Goal: Check status: Check status

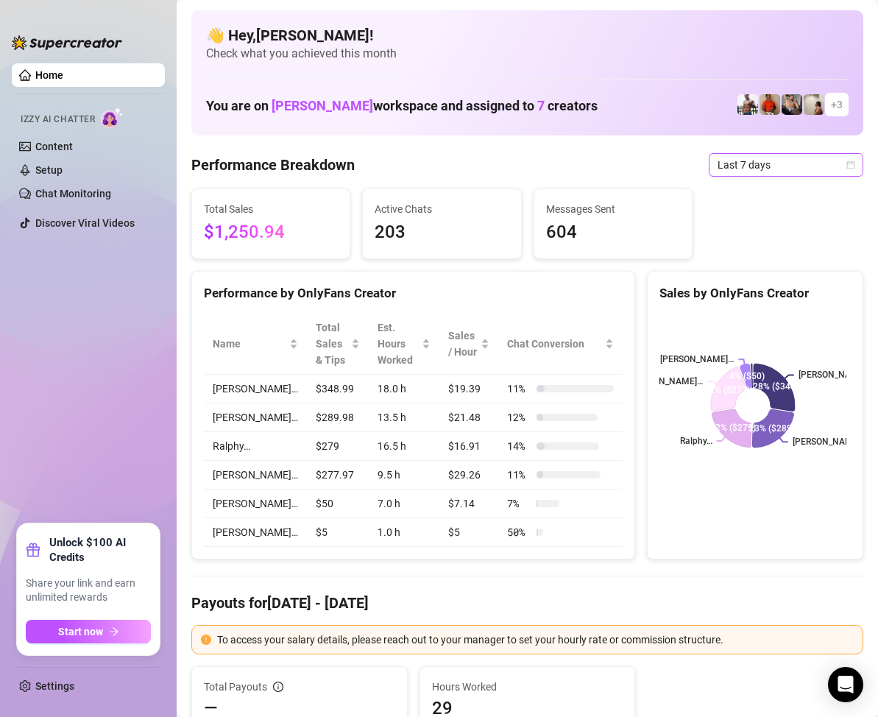
click at [847, 166] on icon "calendar" at bounding box center [851, 164] width 9 height 9
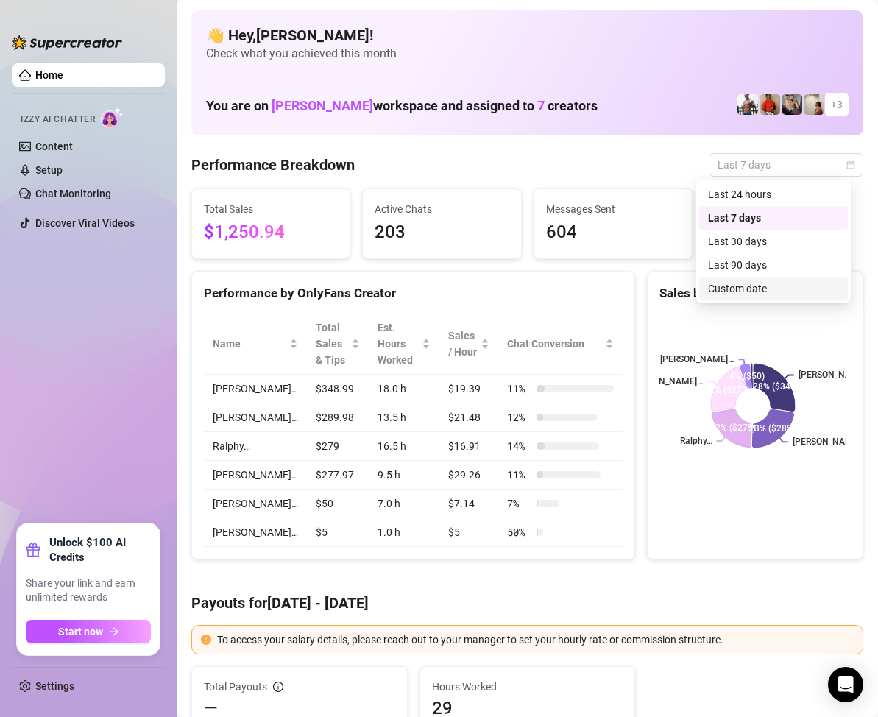
click at [754, 283] on div "Custom date" at bounding box center [773, 289] width 131 height 16
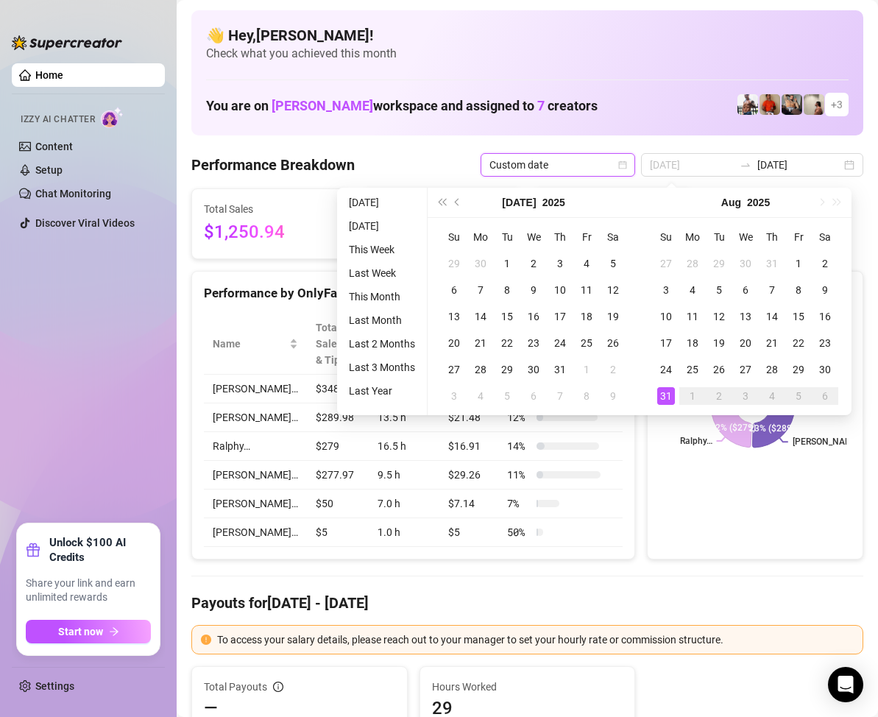
type input "[DATE]"
click at [658, 392] on div "31" at bounding box center [666, 396] width 18 height 18
click at [659, 393] on div "31" at bounding box center [666, 396] width 18 height 18
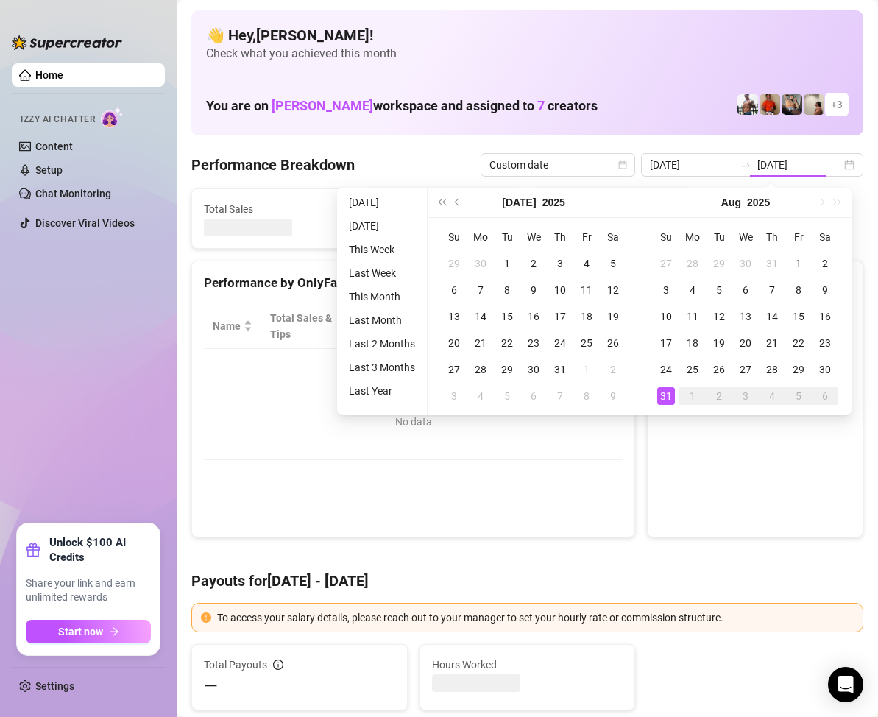
type input "[DATE]"
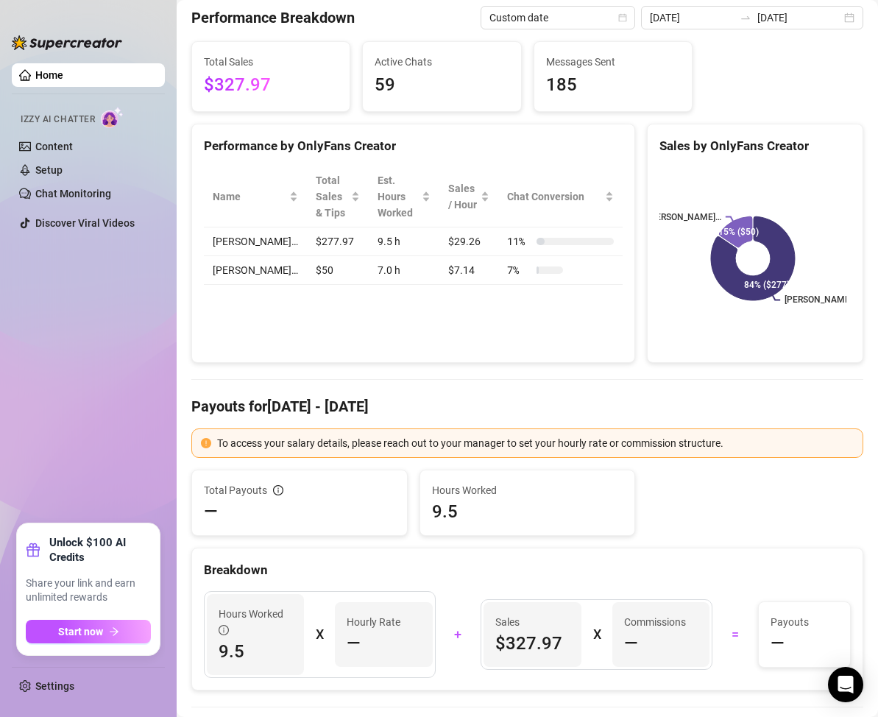
scroll to position [74, 0]
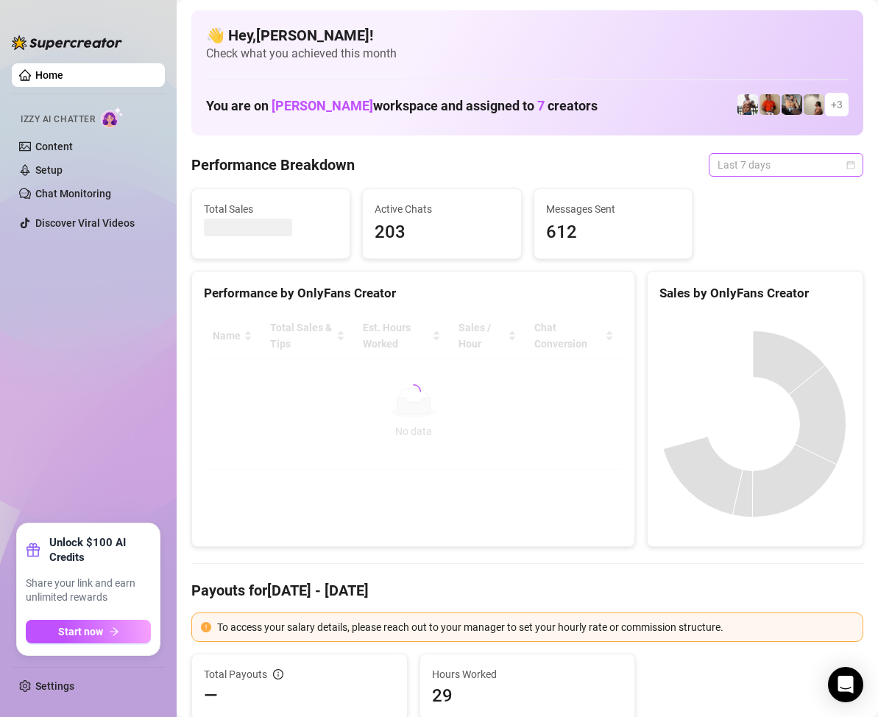
click at [840, 169] on span "Last 7 days" at bounding box center [786, 165] width 137 height 22
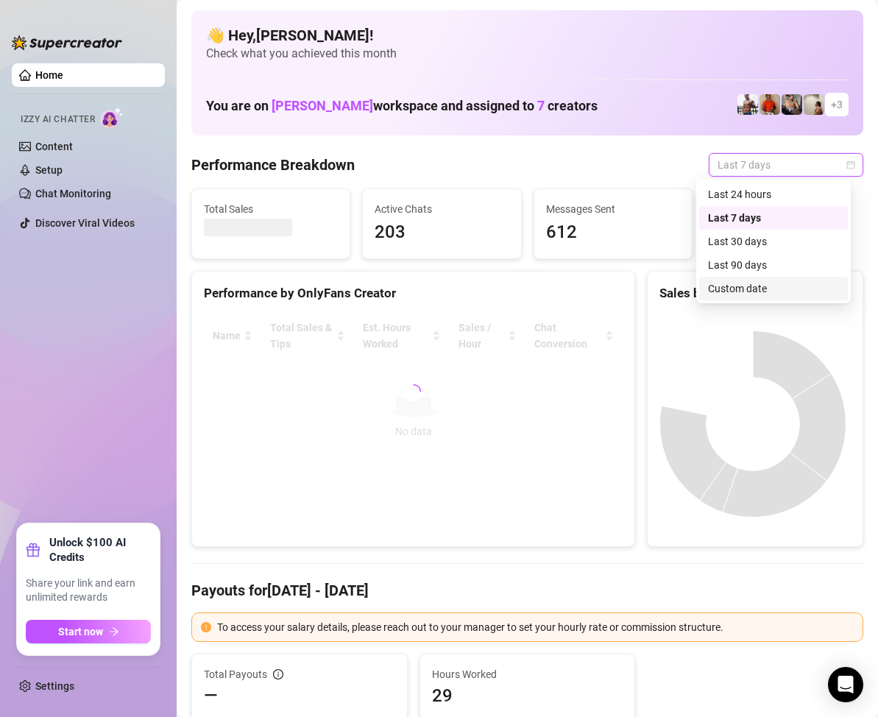
click at [755, 283] on div "Custom date" at bounding box center [773, 289] width 131 height 16
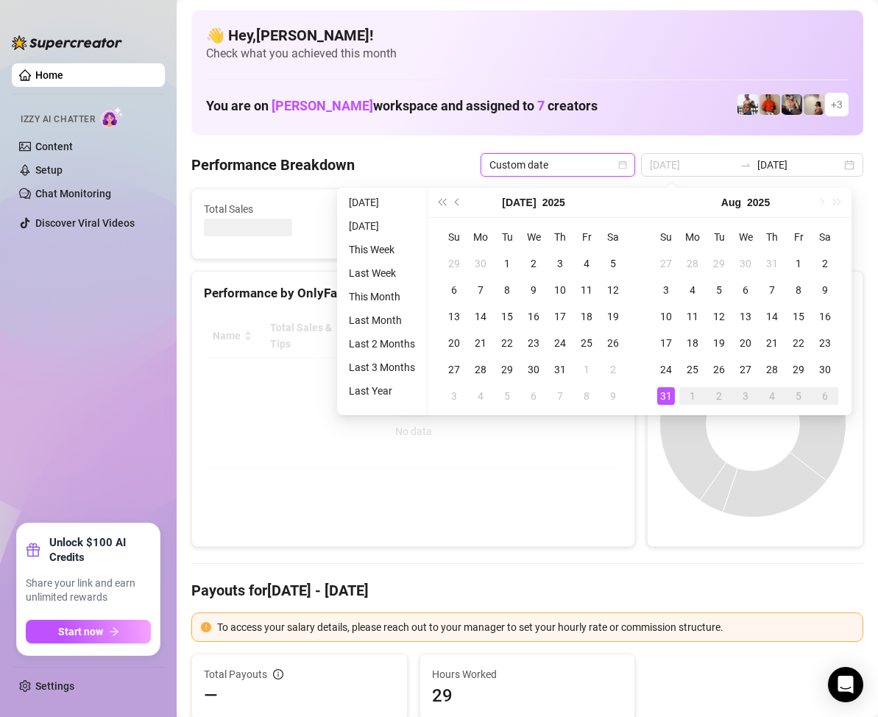
type input "[DATE]"
click at [667, 391] on div "31" at bounding box center [666, 396] width 18 height 18
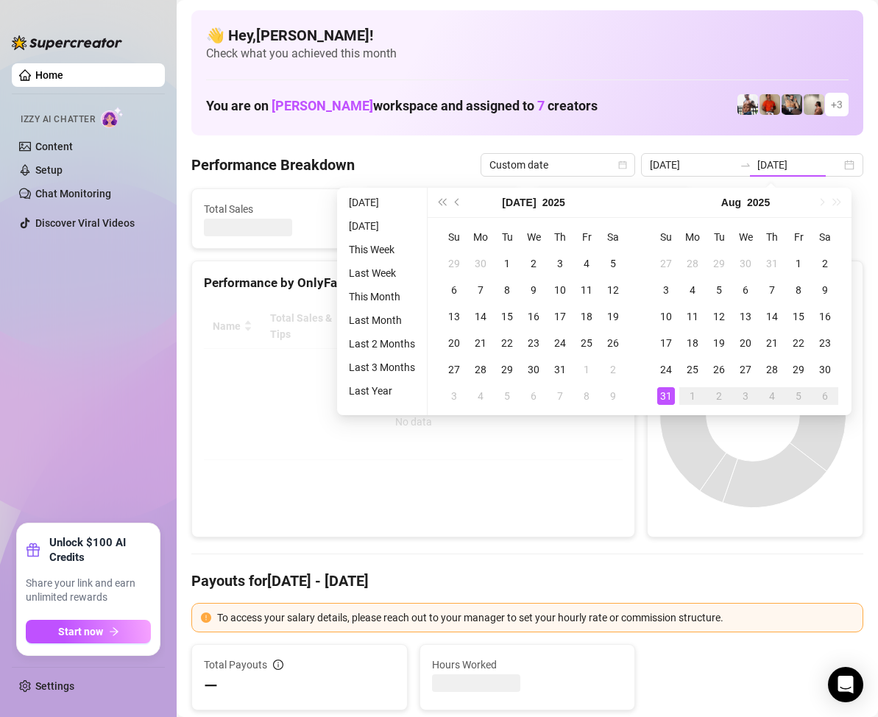
type input "[DATE]"
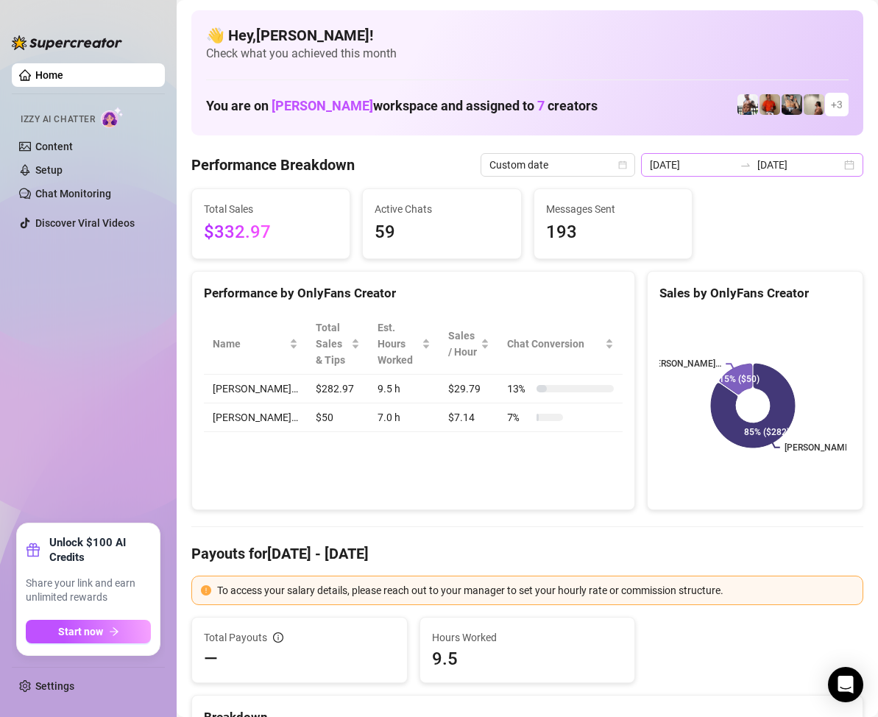
click at [840, 162] on div "2025-08-31 2025-08-31" at bounding box center [752, 165] width 222 height 24
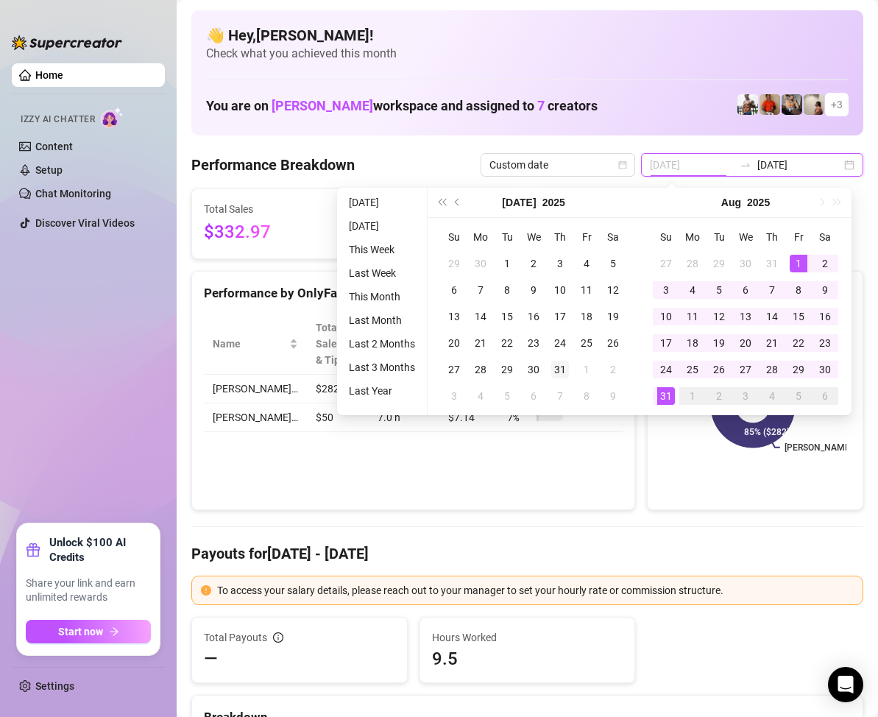
type input "2025-07-31"
click at [557, 367] on div "31" at bounding box center [560, 370] width 18 height 18
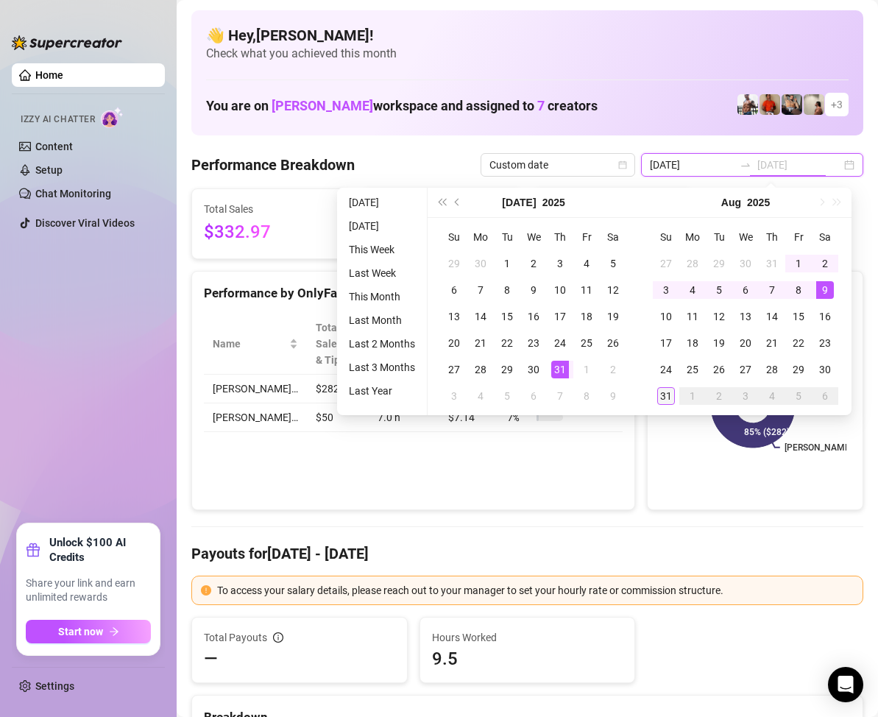
type input "[DATE]"
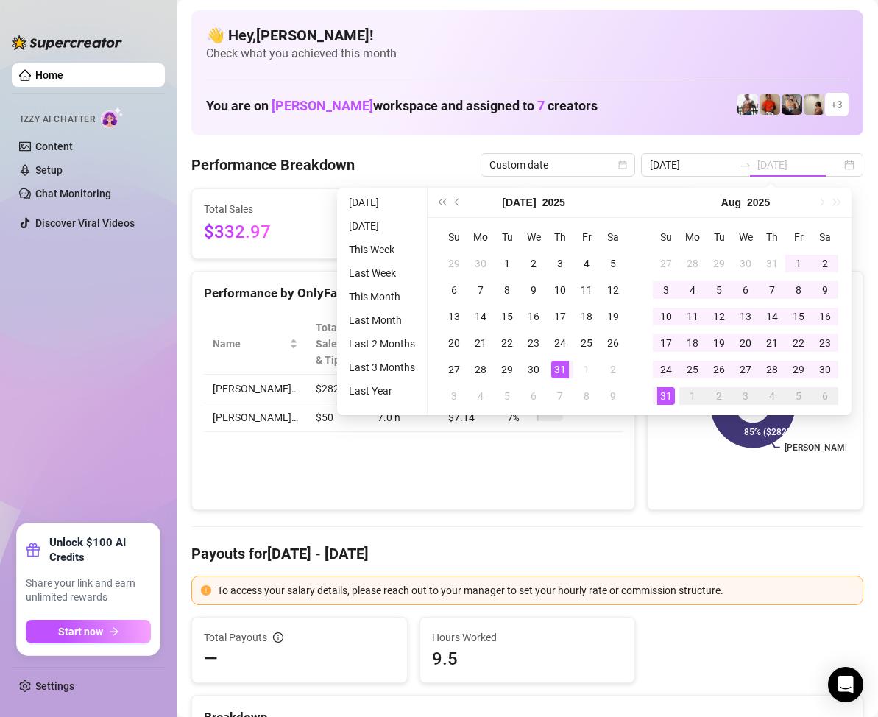
click at [660, 396] on div "31" at bounding box center [666, 396] width 18 height 18
type input "2025-07-31"
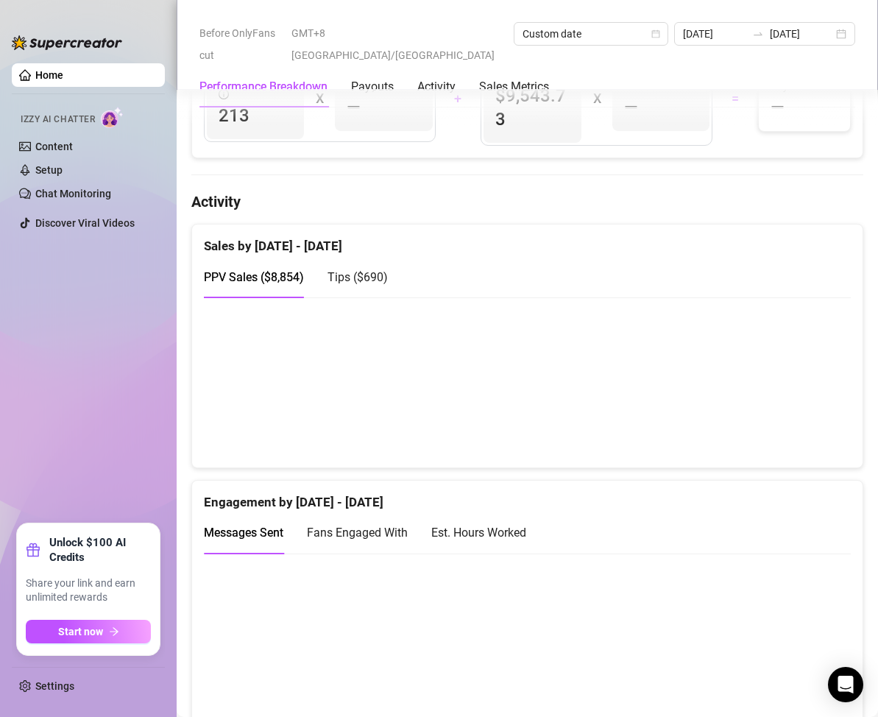
scroll to position [442, 0]
